Goal: Task Accomplishment & Management: Complete application form

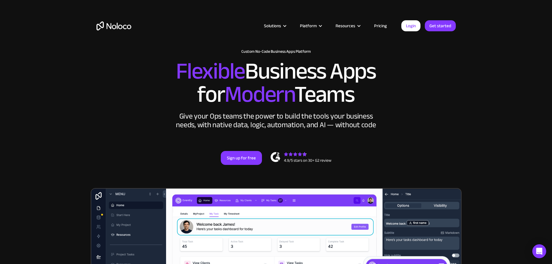
click at [383, 23] on link "Pricing" at bounding box center [380, 26] width 27 height 8
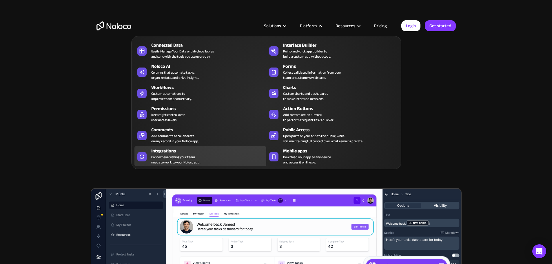
click at [156, 162] on div "Connect everything your team needs to work to your Noloco app." at bounding box center [175, 159] width 49 height 10
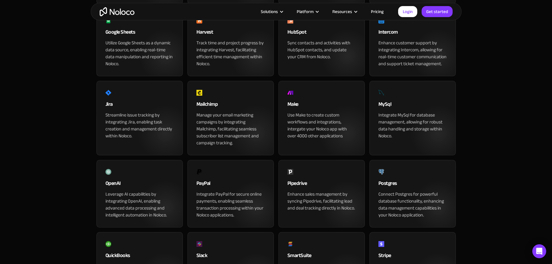
scroll to position [386, 0]
click at [305, 122] on div "Make Use Make to create custom workflows and integrations, intergate your Noloc…" at bounding box center [321, 118] width 86 height 74
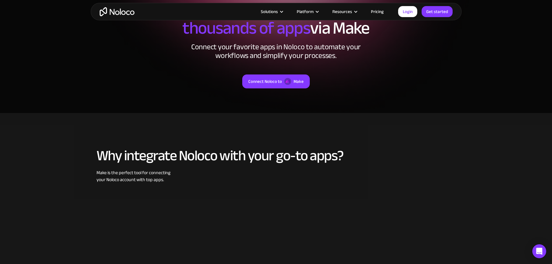
scroll to position [96, 0]
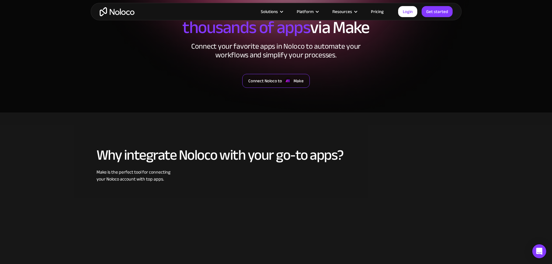
click at [253, 78] on div "Connect Noloco to" at bounding box center [265, 81] width 34 height 8
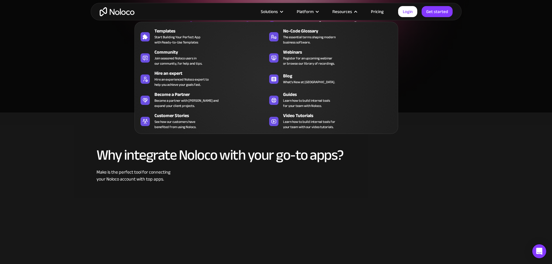
click at [386, 13] on link "Pricing" at bounding box center [376, 12] width 27 height 8
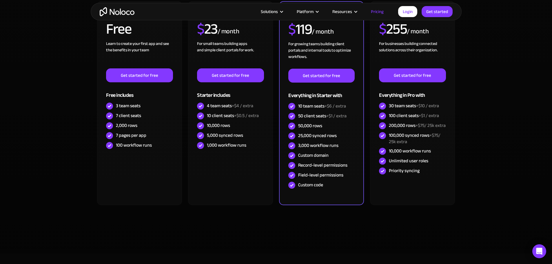
scroll to position [154, 0]
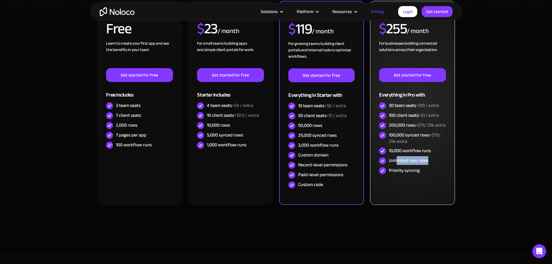
drag, startPoint x: 398, startPoint y: 165, endPoint x: 443, endPoint y: 164, distance: 44.9
click at [438, 164] on div "Unlimited user roles" at bounding box center [412, 161] width 67 height 10
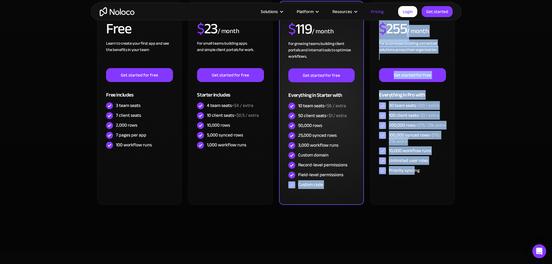
drag, startPoint x: 415, startPoint y: 176, endPoint x: 295, endPoint y: 190, distance: 121.0
click at [350, 178] on div "FREE Free Learn to create your first app and see the benefits in your team ‍ Ge…" at bounding box center [275, 105] width 359 height 209
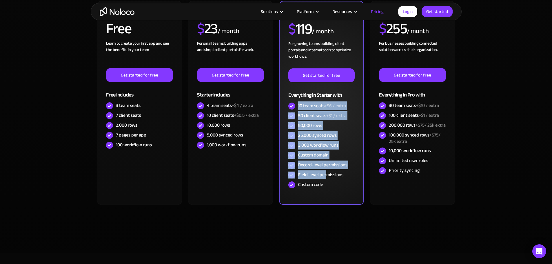
drag, startPoint x: 327, startPoint y: 175, endPoint x: 301, endPoint y: 106, distance: 74.0
click at [298, 109] on div "PRO RECOMMENDED $ 119 / month For growing teams building client portals and int…" at bounding box center [321, 99] width 66 height 181
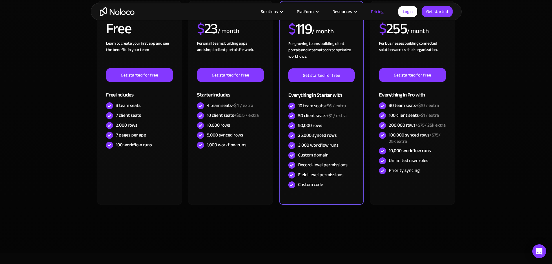
click at [473, 153] on section "Monthly Yearly SAVE 20% Monthly Yearly SAVE 20% FREE Free Learn to create your …" at bounding box center [276, 113] width 552 height 277
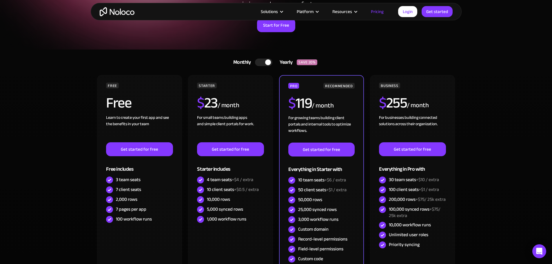
click at [498, 185] on section "Monthly Yearly SAVE 20% Monthly Yearly SAVE 20% FREE Free Learn to create your …" at bounding box center [276, 188] width 552 height 277
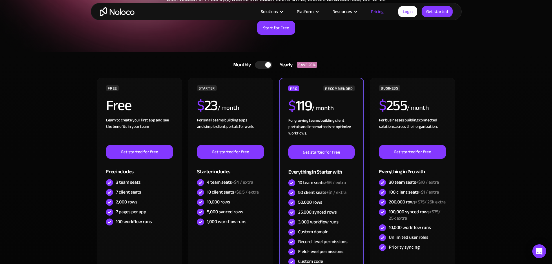
scroll to position [77, 0]
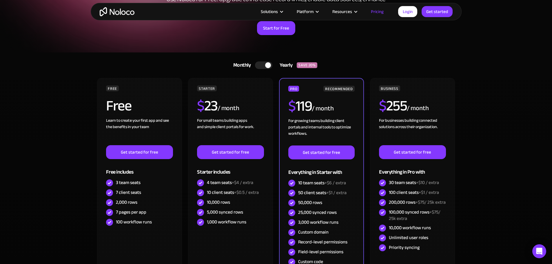
click at [485, 119] on section "Monthly Yearly SAVE 20% Monthly Yearly SAVE 20% FREE Free Learn to create your …" at bounding box center [276, 190] width 552 height 277
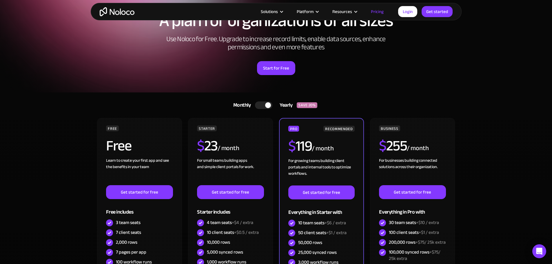
scroll to position [0, 0]
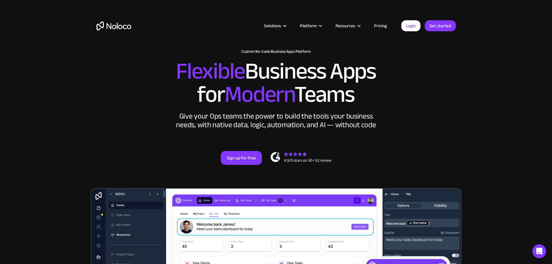
click at [375, 21] on div "Solutions Use Cases Business Types Project Management Keep track of customers, …" at bounding box center [276, 31] width 371 height 34
click at [377, 23] on link "Pricing" at bounding box center [380, 26] width 27 height 8
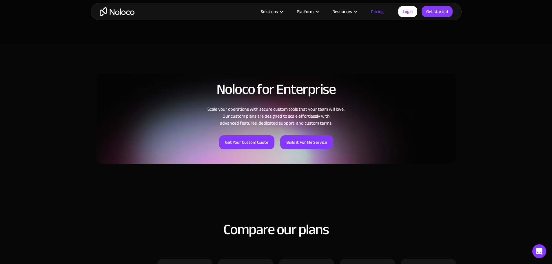
scroll to position [365, 0]
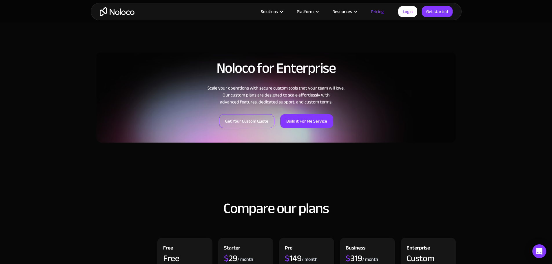
click at [257, 122] on link "Get Your Custom Quote" at bounding box center [246, 121] width 55 height 14
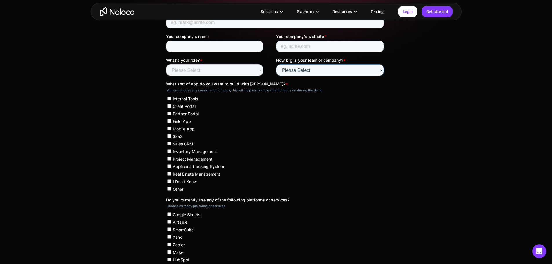
scroll to position [173, 0]
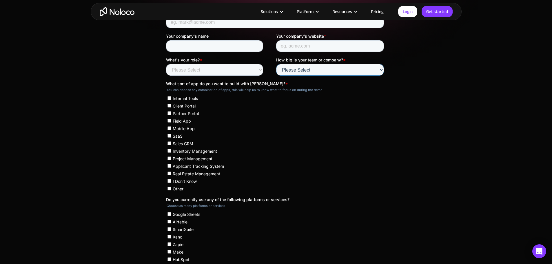
click at [320, 64] on select "Please Select Less than 10 10 - 25 25 - 50 50 - 100 More than 100" at bounding box center [330, 70] width 108 height 12
click at [319, 67] on select "Please Select Less than 10 10 - 25 25 - 50 50 - 100 More than 100" at bounding box center [330, 70] width 108 height 12
click at [342, 174] on ul "Internal Tools Client Portal Partner Portal Field App Mobile App SaaS Sales CRM…" at bounding box center [275, 143] width 218 height 98
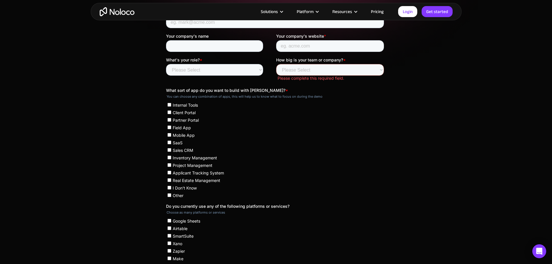
click at [180, 107] on span "Internal Tools" at bounding box center [184, 105] width 25 height 5
click at [171, 107] on input "Internal Tools" at bounding box center [169, 105] width 4 height 4
checkbox input "true"
click at [187, 148] on span "Sales CRM" at bounding box center [182, 150] width 21 height 5
click at [171, 148] on input "Sales CRM" at bounding box center [169, 150] width 4 height 4
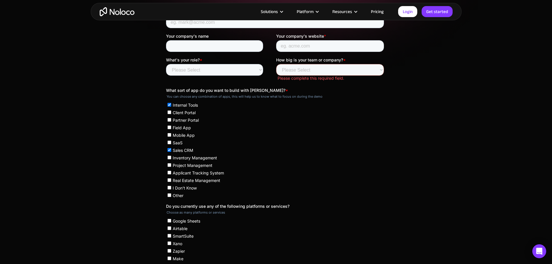
checkbox input "true"
click at [192, 160] on span "Inventory Management" at bounding box center [194, 157] width 44 height 5
click at [171, 159] on input "Inventory Management" at bounding box center [169, 158] width 4 height 4
checkbox input "true"
click at [193, 167] on span "Project Management" at bounding box center [192, 165] width 40 height 5
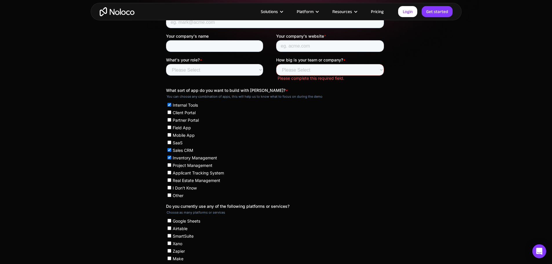
click at [171, 167] on input "Project Management" at bounding box center [169, 165] width 4 height 4
checkbox input "true"
drag, startPoint x: 212, startPoint y: 169, endPoint x: 209, endPoint y: 173, distance: 4.3
click at [212, 170] on li "Applicant Tracking System" at bounding box center [275, 172] width 216 height 6
click at [190, 173] on span "Applicant Tracking System" at bounding box center [197, 172] width 51 height 5
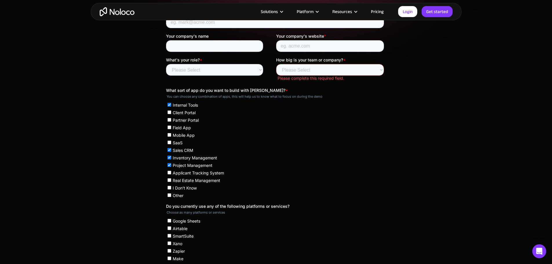
click at [171, 173] on input "Applicant Tracking System" at bounding box center [169, 173] width 4 height 4
checkbox input "true"
click at [176, 189] on span "I Don't Know" at bounding box center [184, 187] width 24 height 5
click at [171, 189] on input "I Don't Know" at bounding box center [169, 188] width 4 height 4
checkbox input "true"
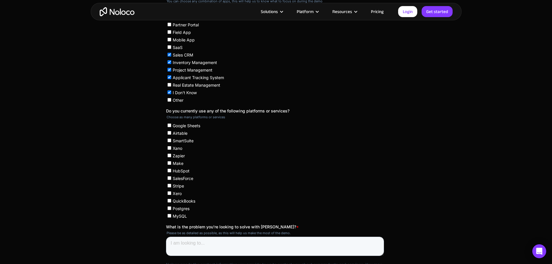
scroll to position [270, 0]
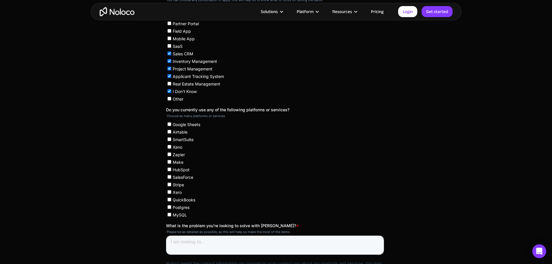
click at [177, 164] on span "Make" at bounding box center [177, 162] width 11 height 5
click at [171, 164] on input "Make" at bounding box center [169, 162] width 4 height 4
checkbox input "true"
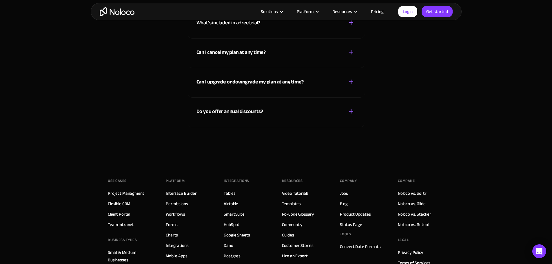
scroll to position [675, 0]
click at [296, 120] on div "Do you offer annual discounts? + - We offer discounts for customers who choose …" at bounding box center [276, 112] width 177 height 30
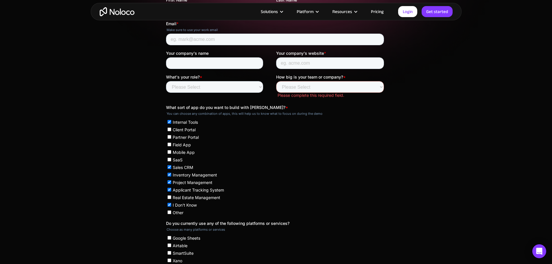
scroll to position [0, 0]
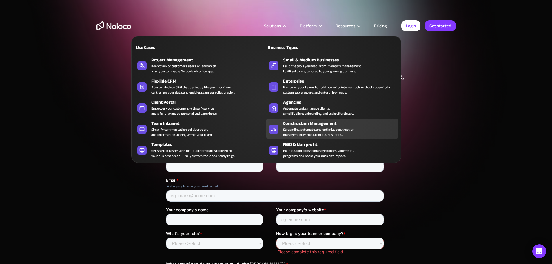
click at [319, 132] on div "Streamline, automate, and optimize construction management with custom business…" at bounding box center [318, 132] width 71 height 10
